Goal: Task Accomplishment & Management: Manage account settings

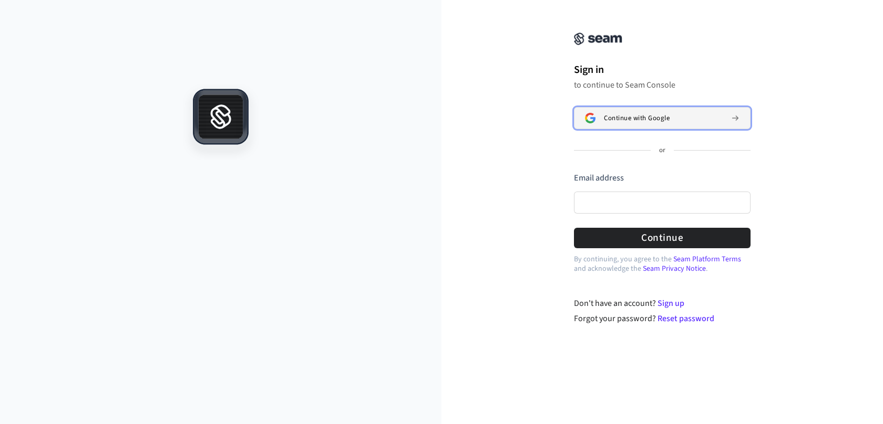
click at [614, 116] on span "Continue with Google" at bounding box center [637, 118] width 66 height 8
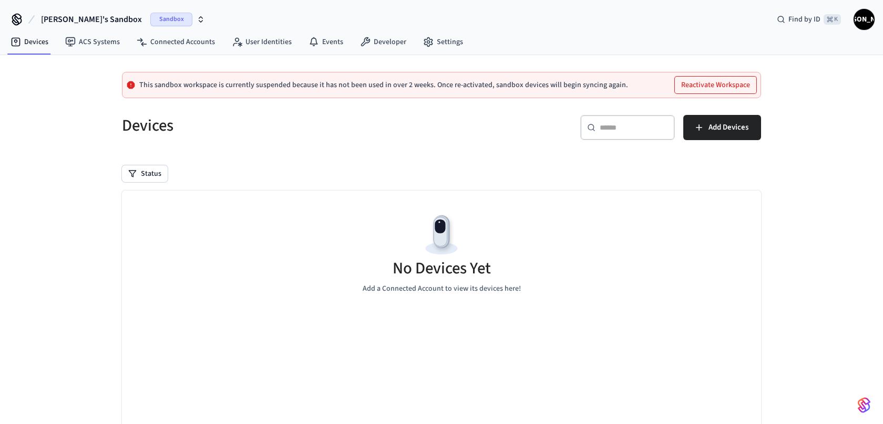
click at [150, 15] on span "Sandbox" at bounding box center [171, 20] width 42 height 14
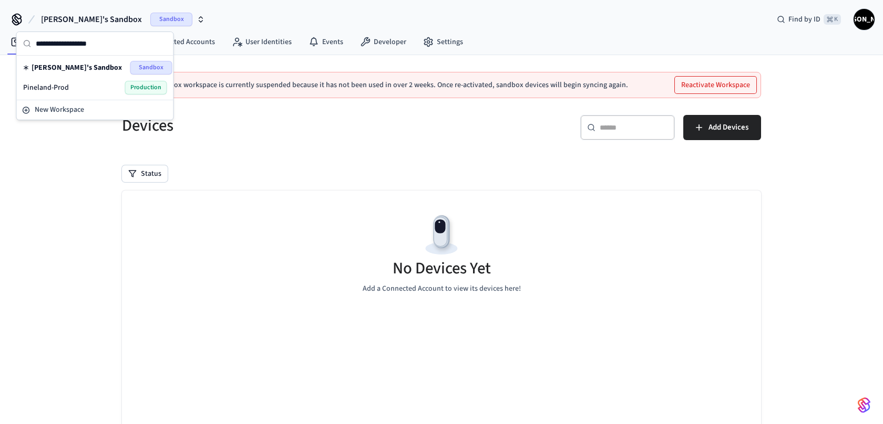
click at [100, 88] on div "Pineland-Prod Production" at bounding box center [95, 88] width 144 height 14
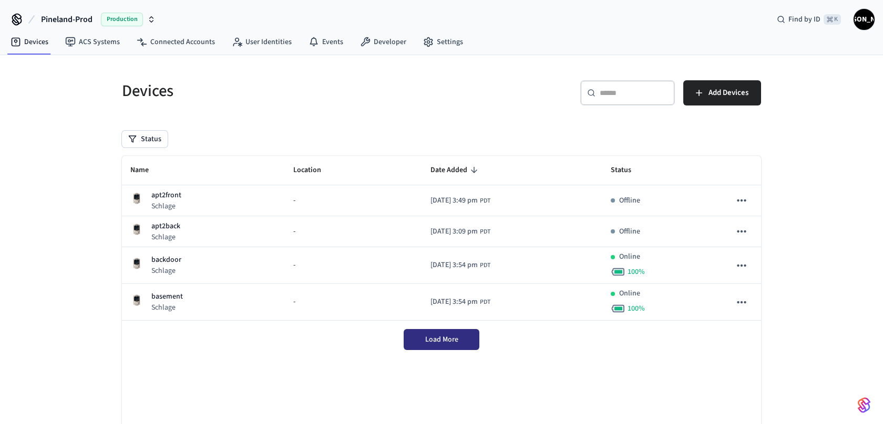
click at [435, 344] on span "Load More" at bounding box center [441, 340] width 33 height 11
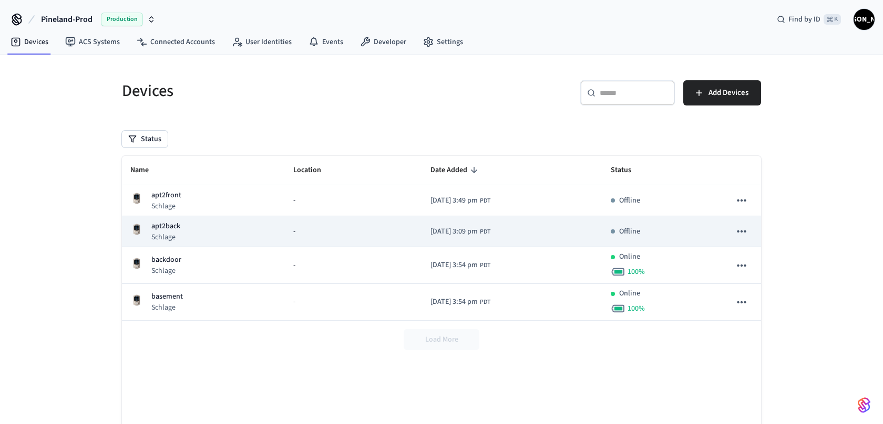
click at [744, 234] on icon "sticky table" at bounding box center [741, 232] width 14 height 14
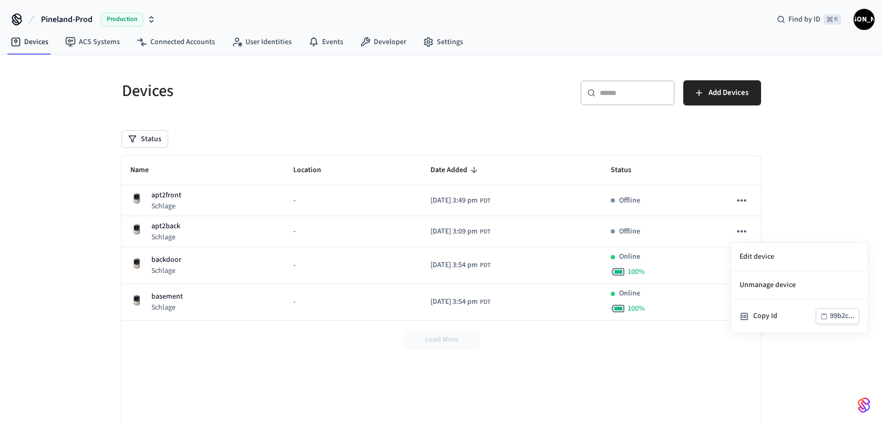
click at [794, 188] on div at bounding box center [441, 212] width 883 height 424
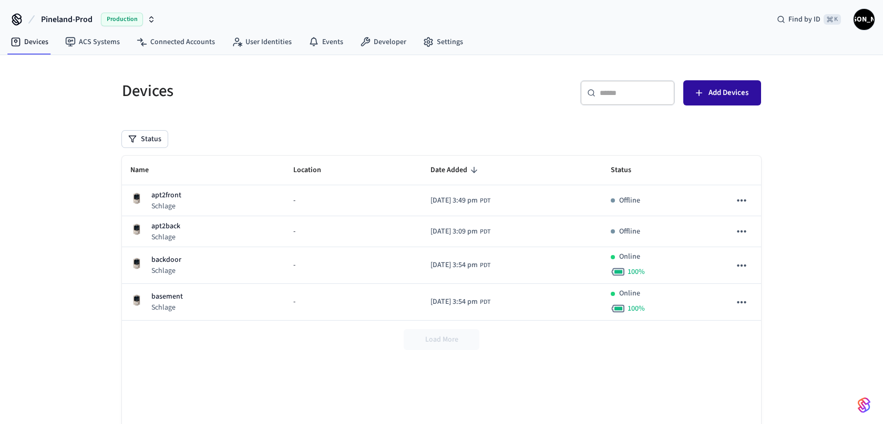
click at [743, 89] on span "Add Devices" at bounding box center [728, 93] width 40 height 14
